Goal: Complete application form

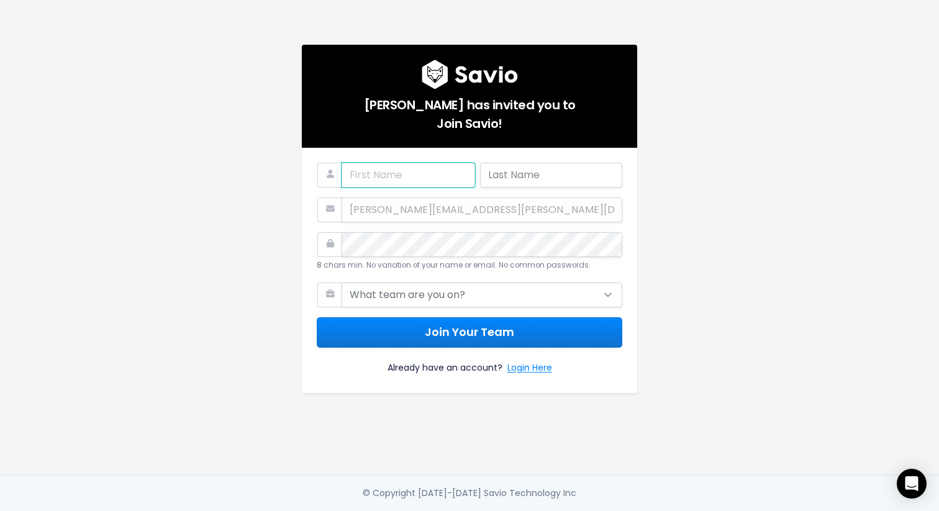
click at [390, 172] on input "text" at bounding box center [409, 175] width 134 height 25
type input "Megan"
type input "Wolfe"
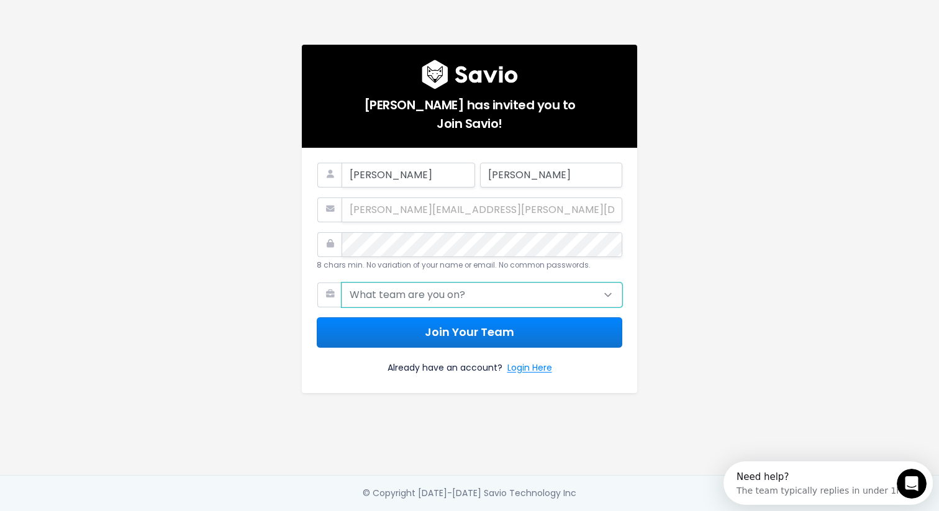
click at [430, 293] on select "What team are you on? Support Product Sales Customer Success Marketing Other" at bounding box center [482, 295] width 281 height 25
select select "SALES"
click at [342, 283] on select "What team are you on? Support Product Sales Customer Success Marketing Other" at bounding box center [482, 295] width 281 height 25
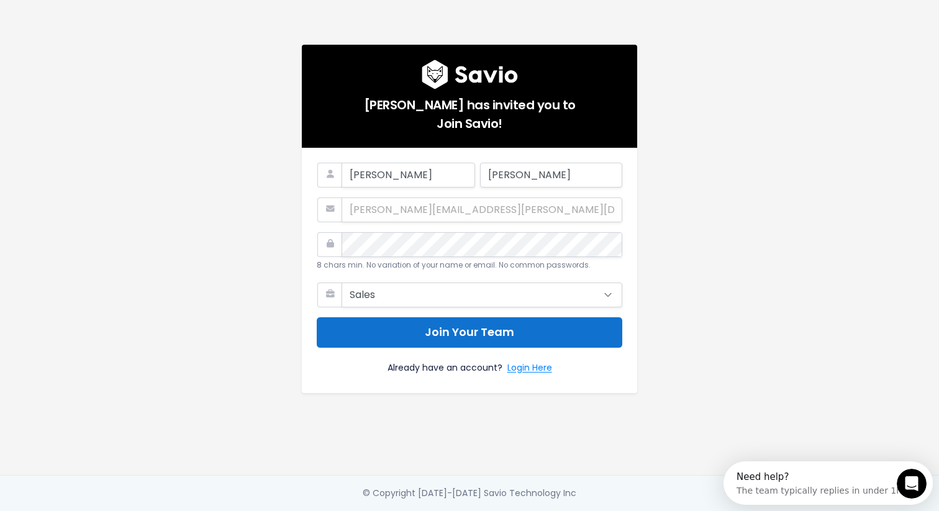
click at [466, 337] on button "Join Your Team" at bounding box center [470, 332] width 306 height 30
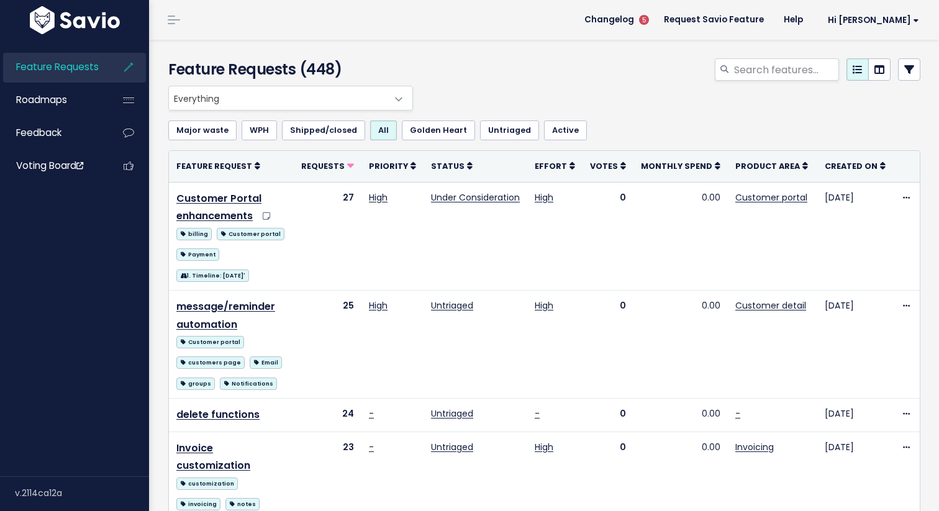
click at [478, 71] on div at bounding box center [673, 71] width 514 height 27
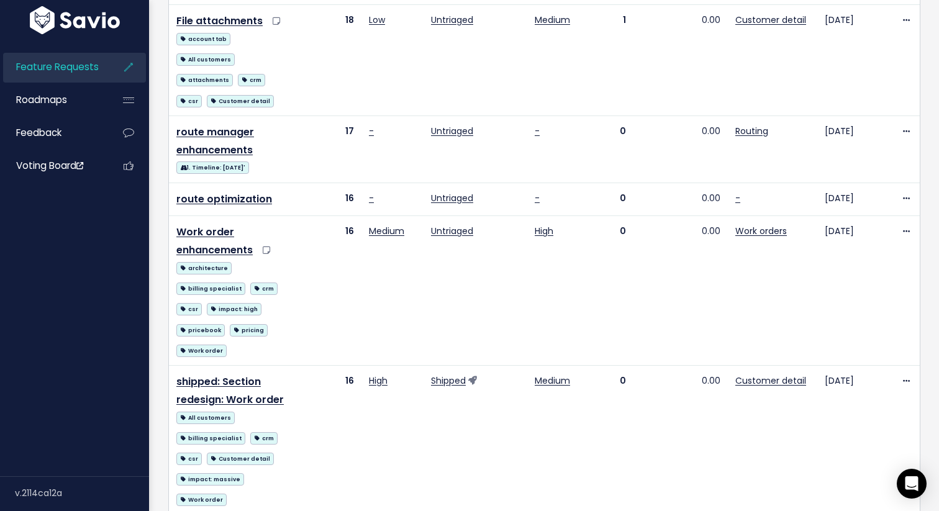
scroll to position [1458, 0]
